Goal: Submit feedback/report problem

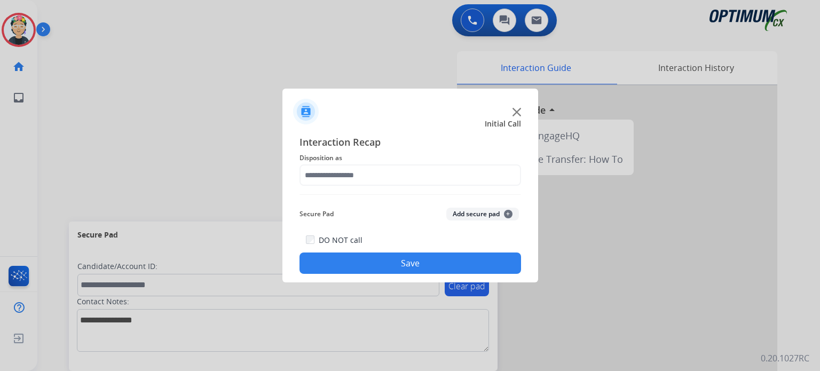
click at [514, 110] on img at bounding box center [516, 112] width 9 height 9
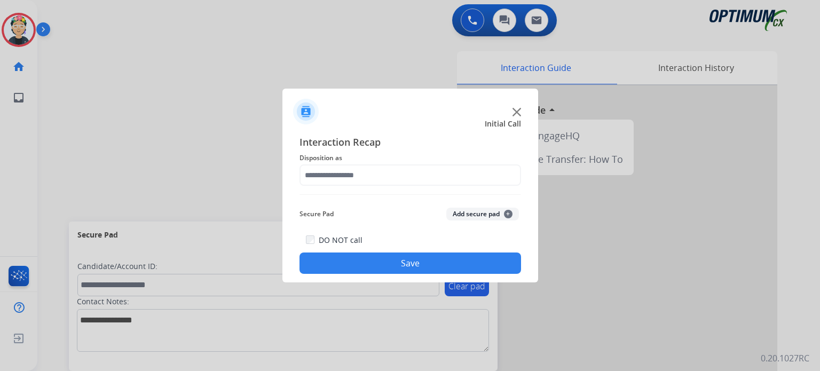
click at [514, 110] on img at bounding box center [516, 112] width 9 height 9
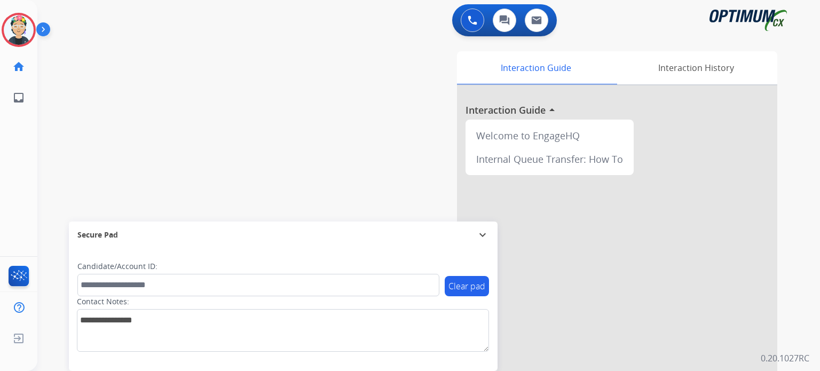
click at [514, 110] on div at bounding box center [617, 284] width 320 height 398
